Goal: Information Seeking & Learning: Learn about a topic

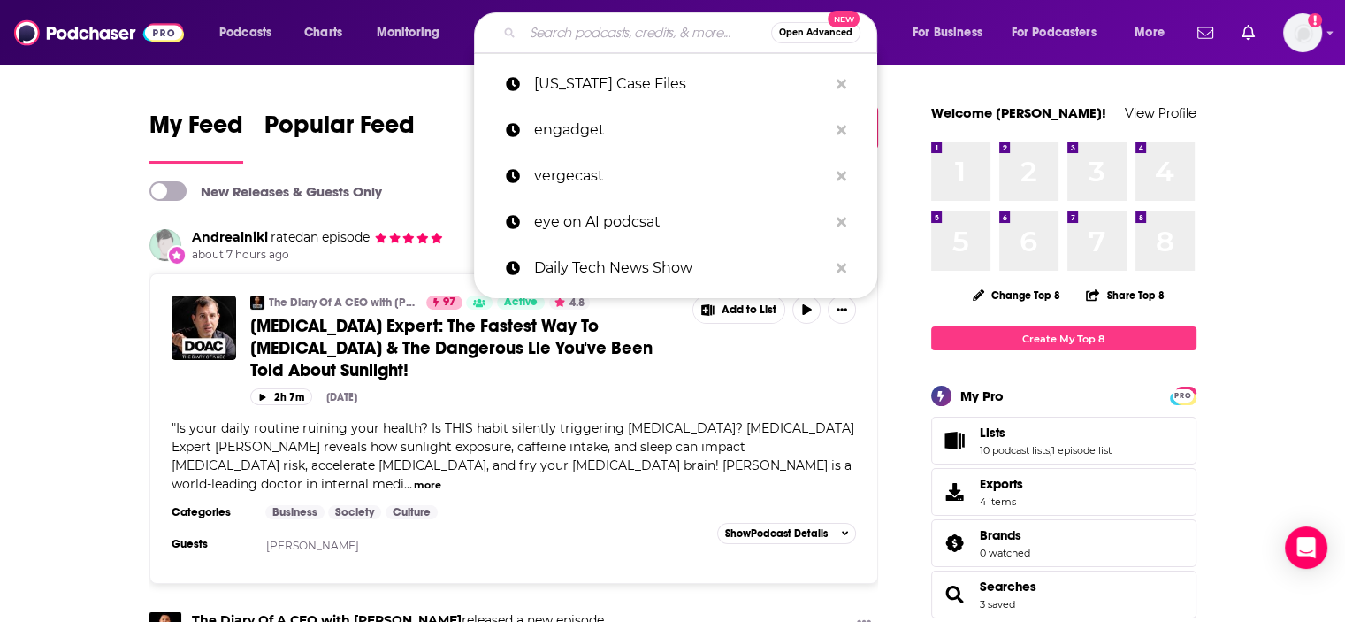
click at [570, 28] on input "Search podcasts, credits, & more..." at bounding box center [647, 33] width 249 height 28
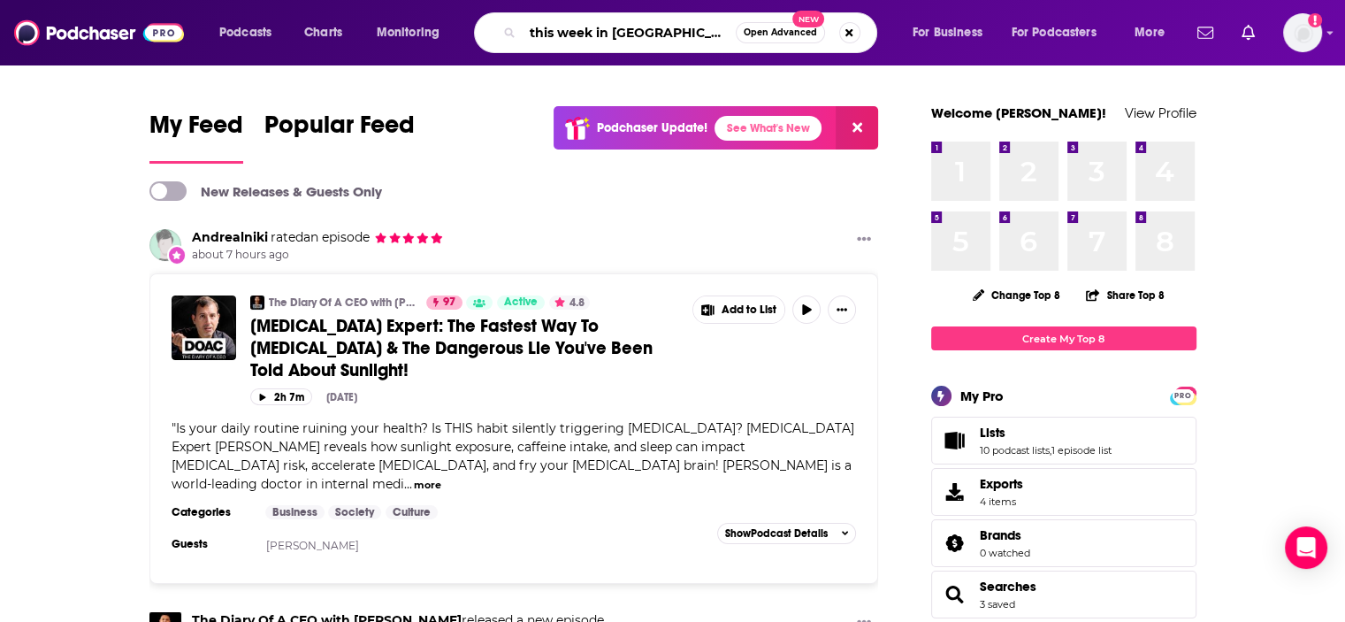
type input "this week in [GEOGRAPHIC_DATA]"
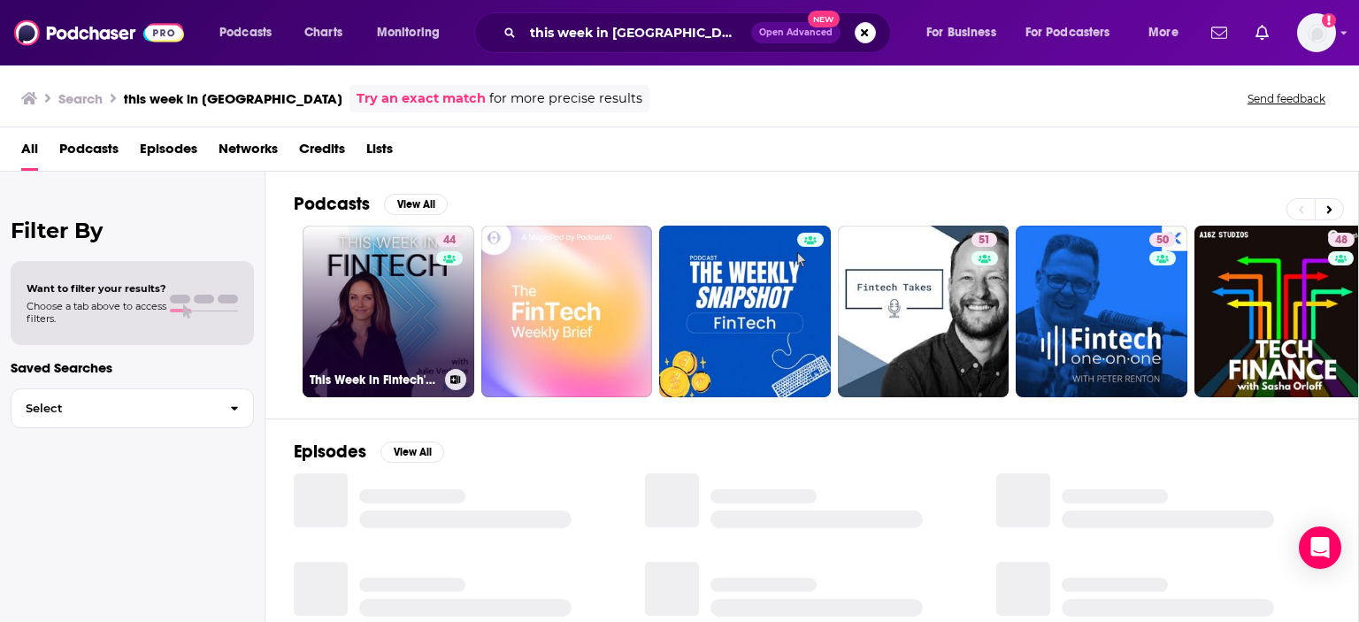
click at [436, 316] on div "44" at bounding box center [451, 301] width 31 height 136
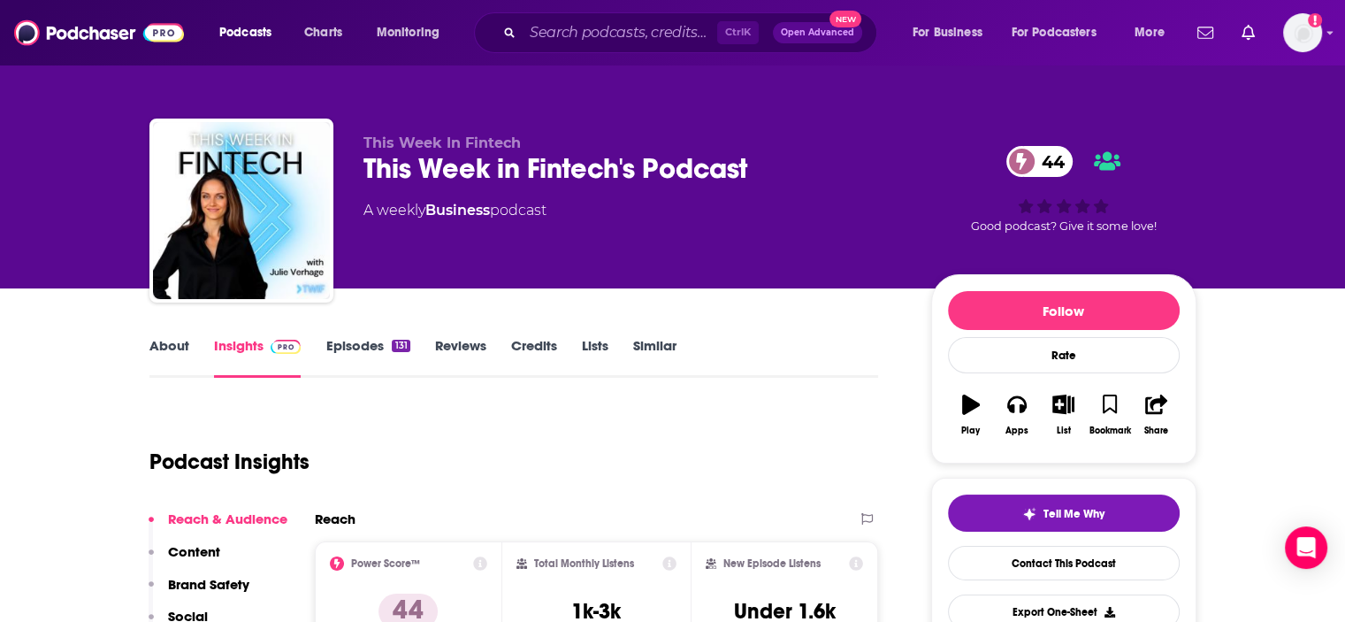
click at [150, 346] on link "About" at bounding box center [169, 357] width 40 height 41
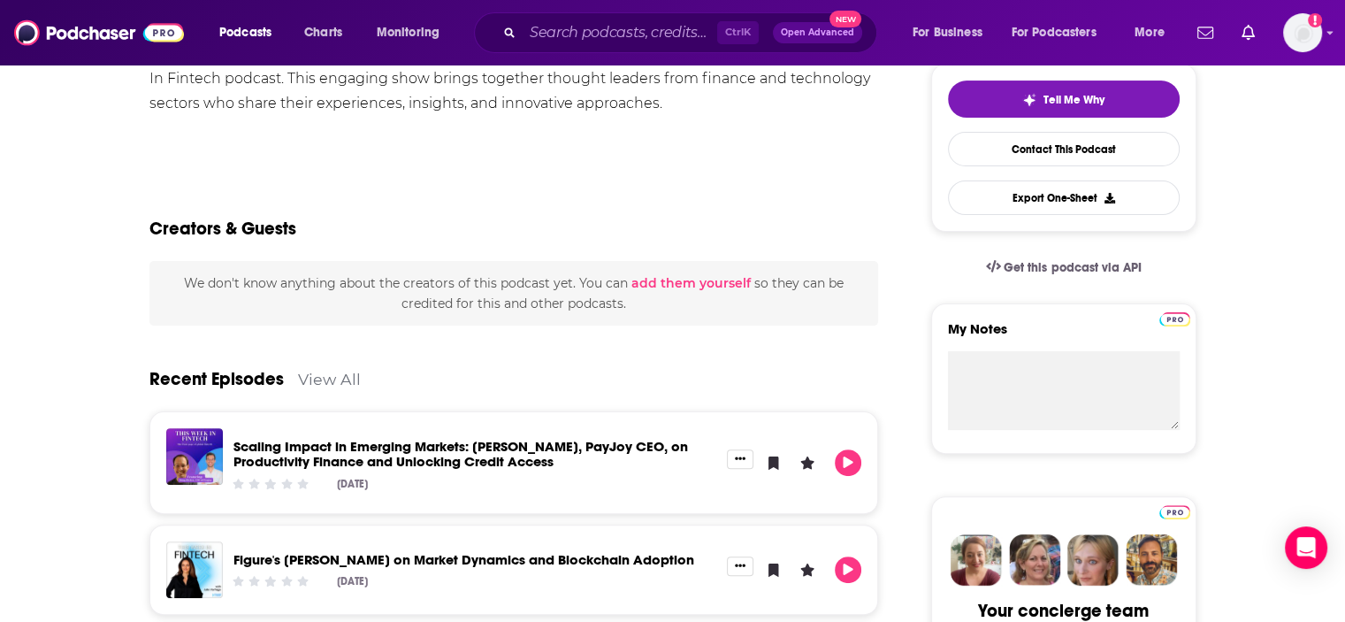
scroll to position [417, 0]
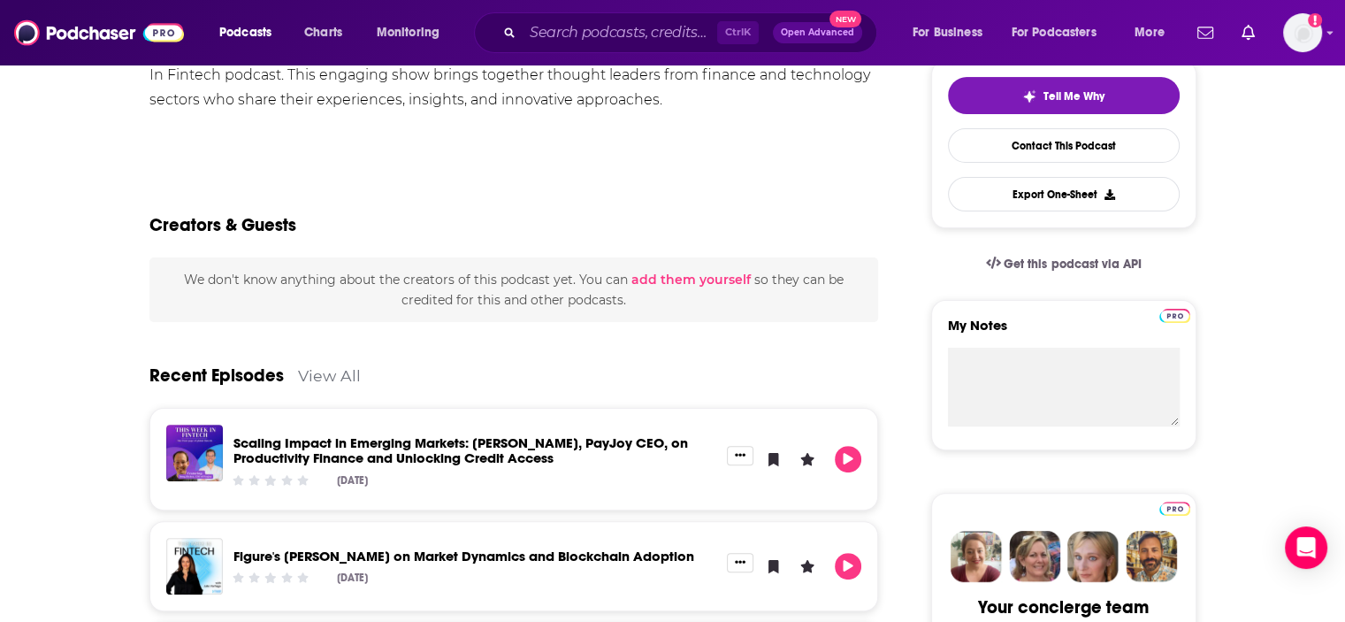
click at [491, 445] on link "Scaling Impact in Emerging Markets: [PERSON_NAME], PayJoy CEO, on Productivity …" at bounding box center [460, 450] width 455 height 32
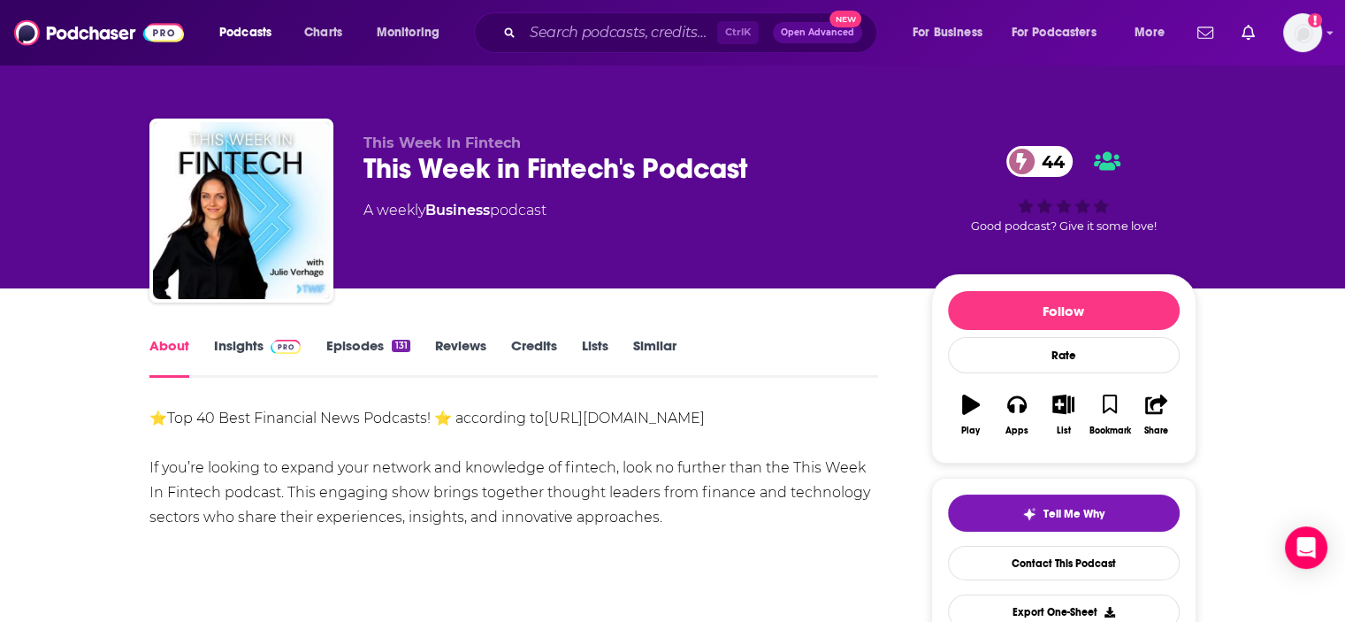
click at [165, 347] on link "About" at bounding box center [169, 357] width 40 height 41
click at [233, 344] on link "Insights" at bounding box center [258, 357] width 88 height 41
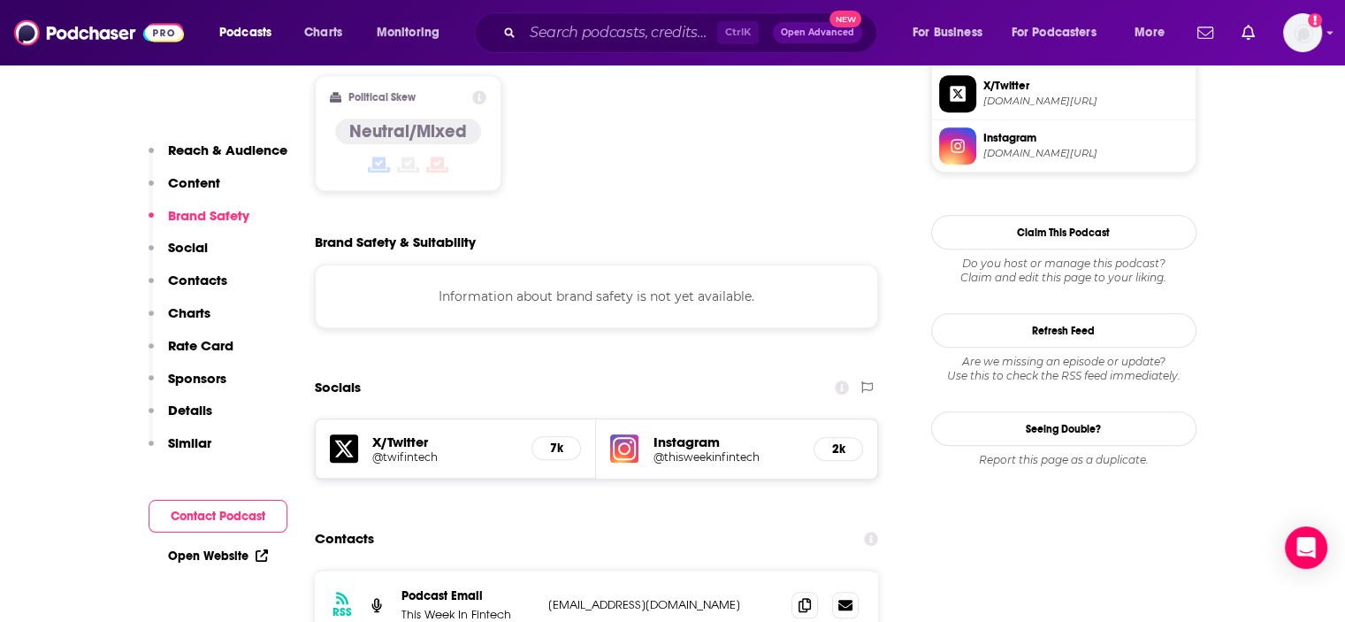
scroll to position [1415, 0]
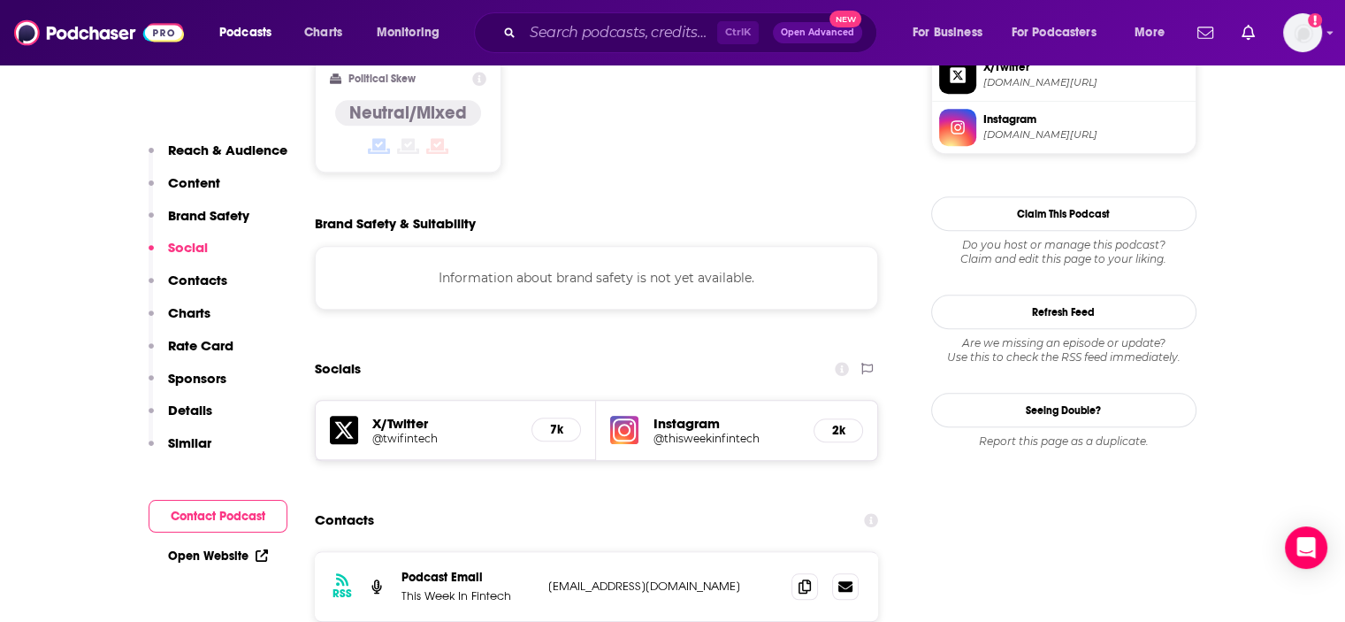
click at [412, 432] on h5 "@twifintech" at bounding box center [445, 438] width 146 height 13
